Goal: Transaction & Acquisition: Purchase product/service

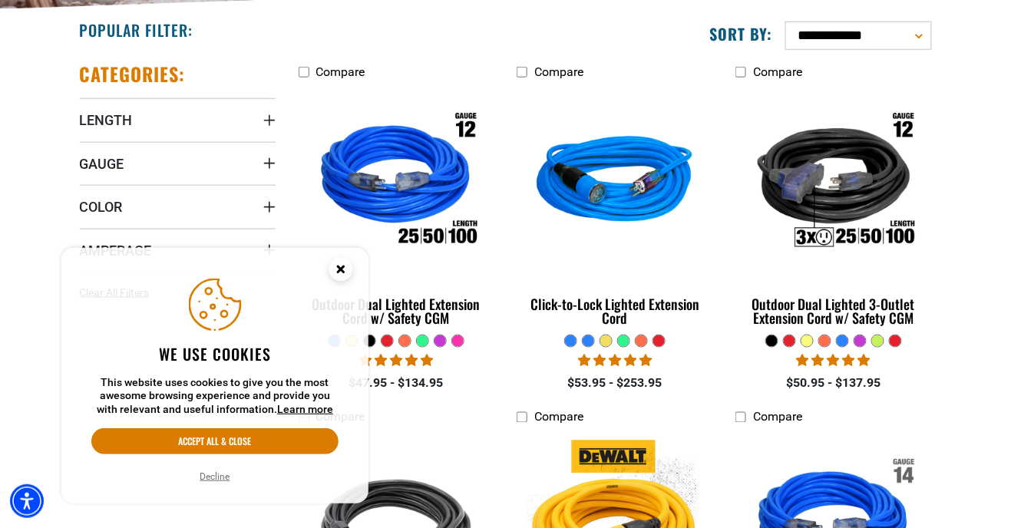
scroll to position [392, 0]
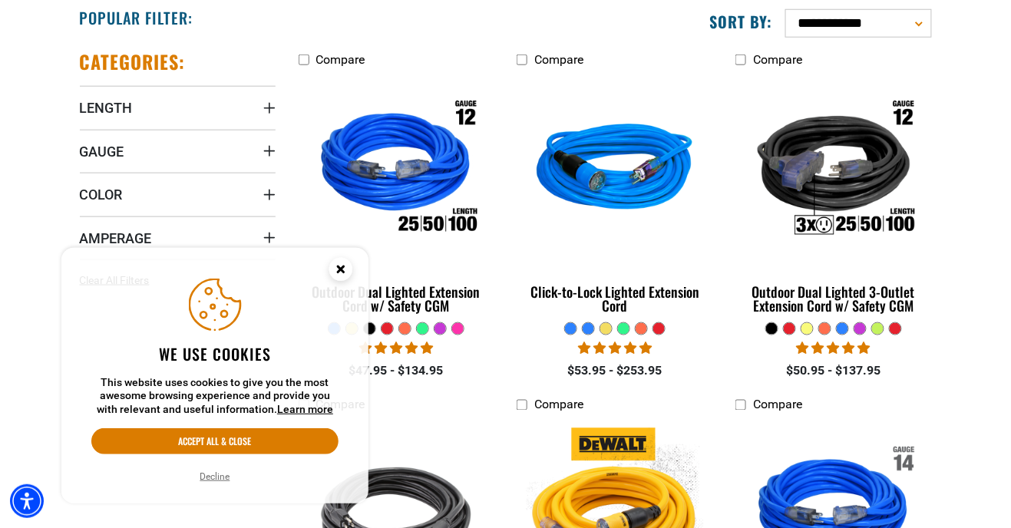
click at [331, 281] on circle "Cookie Consent" at bounding box center [340, 269] width 23 height 23
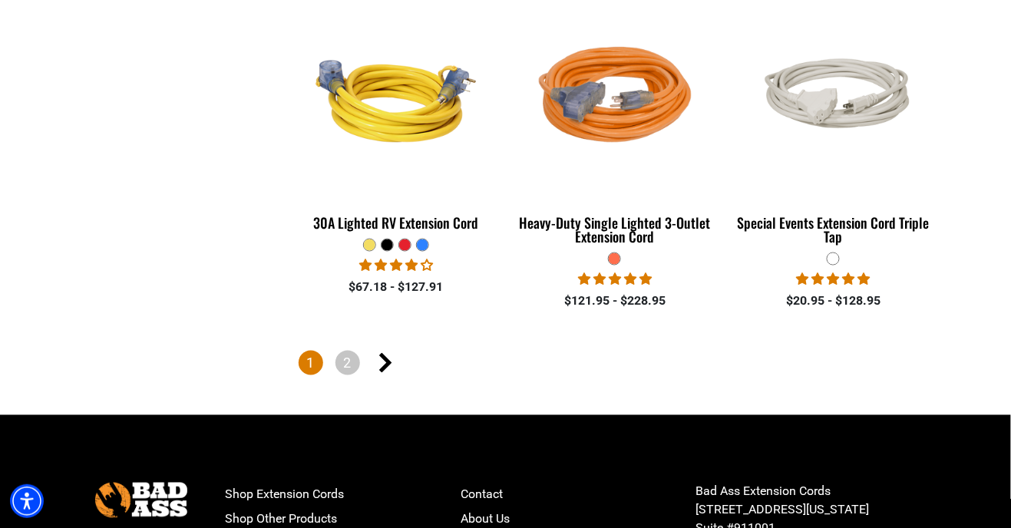
scroll to position [3600, 0]
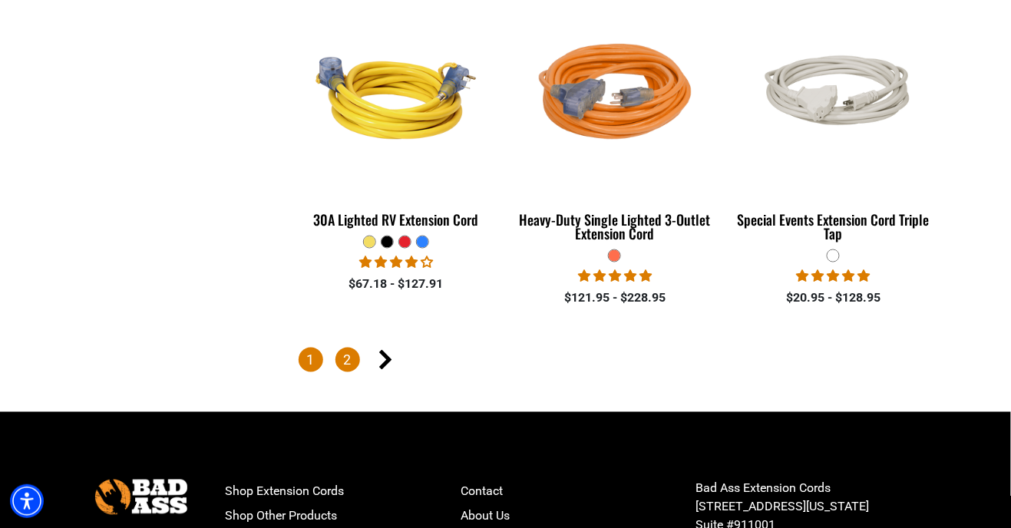
click at [341, 352] on link "2" at bounding box center [347, 360] width 25 height 25
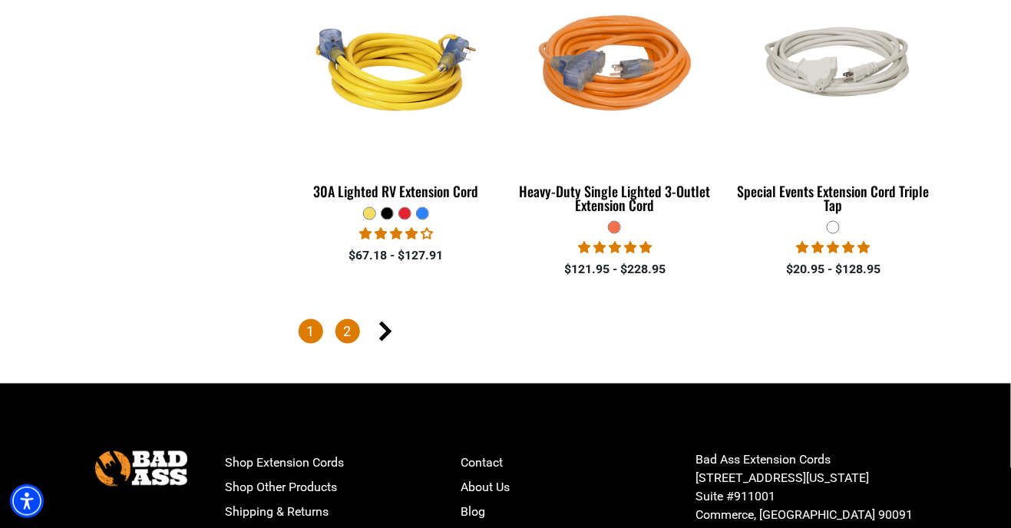
scroll to position [3650, 0]
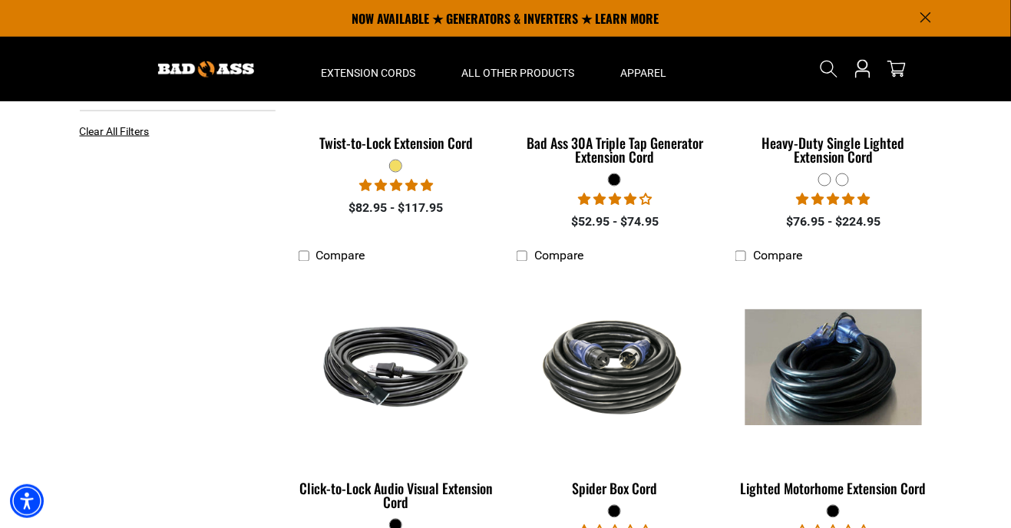
scroll to position [524, 0]
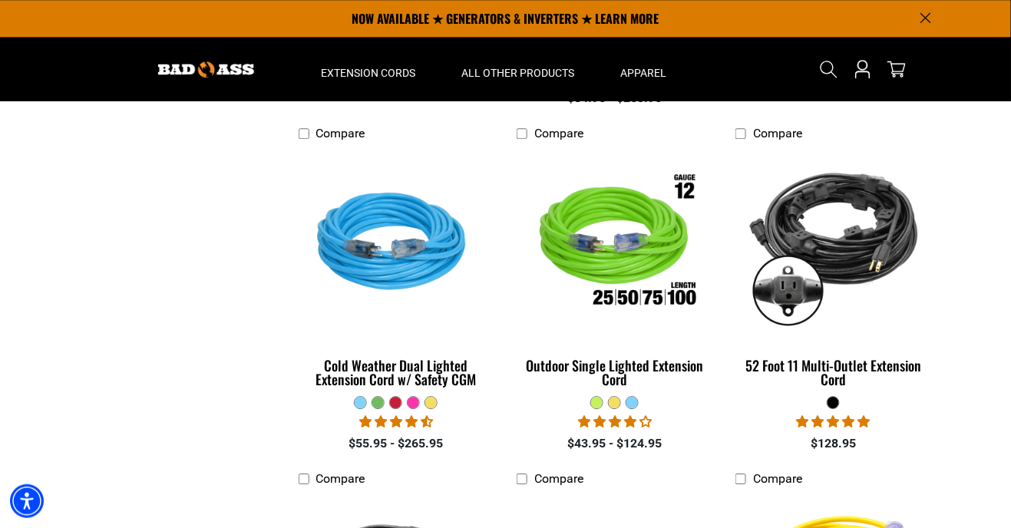
scroll to position [1019, 0]
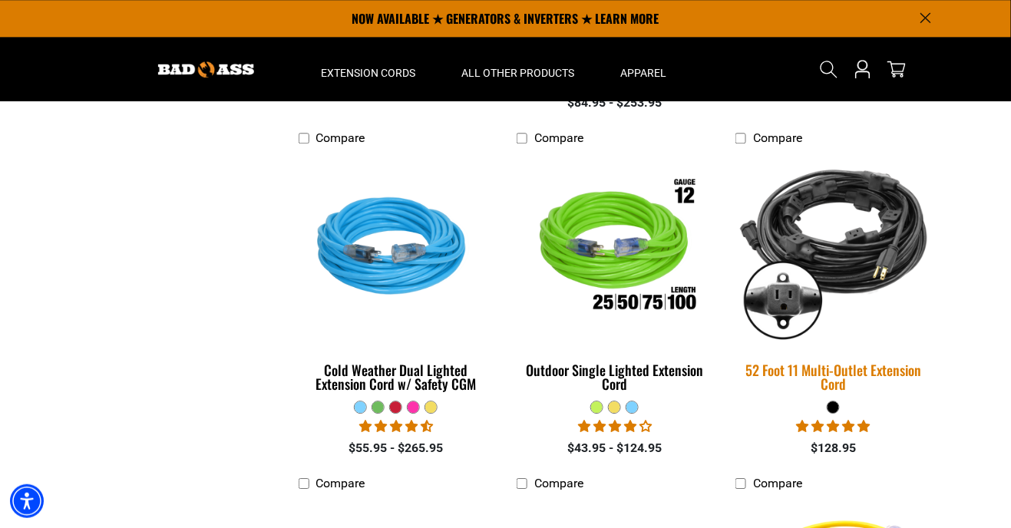
click at [883, 256] on img at bounding box center [833, 248] width 215 height 196
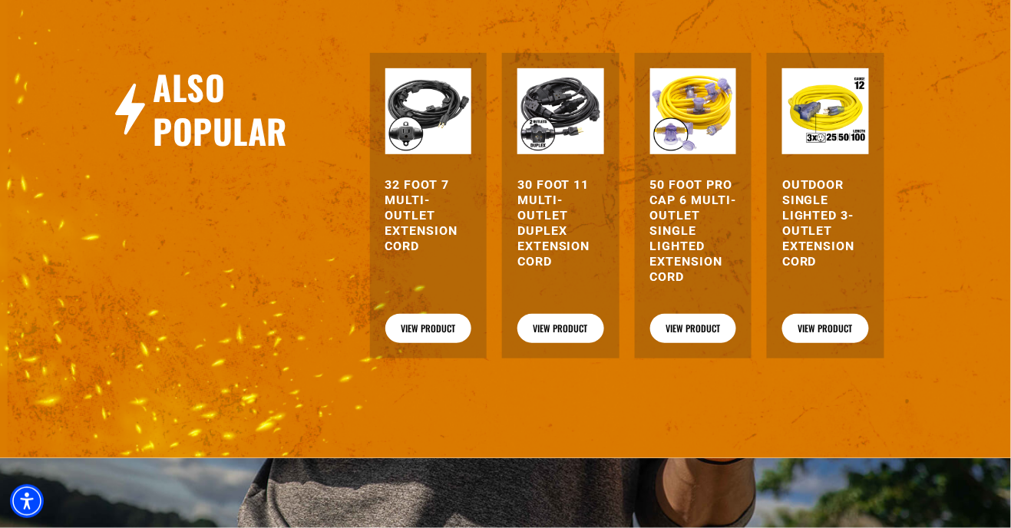
scroll to position [1742, 0]
